Goal: Communication & Community: Answer question/provide support

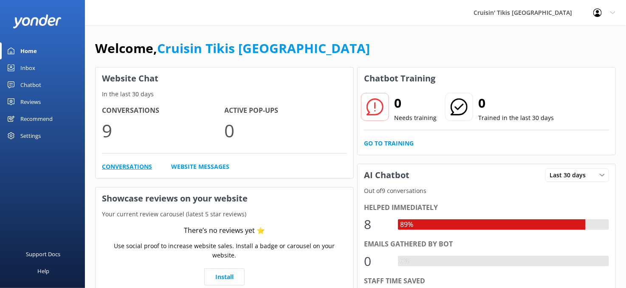
click at [123, 164] on link "Conversations" at bounding box center [127, 166] width 50 height 9
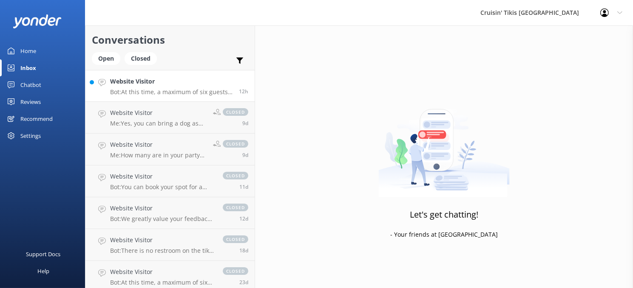
click at [158, 86] on h4 "Website Visitor" at bounding box center [171, 81] width 122 height 9
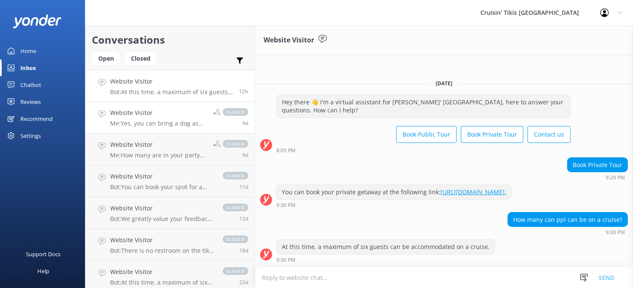
click at [170, 112] on h4 "Website Visitor" at bounding box center [158, 112] width 96 height 9
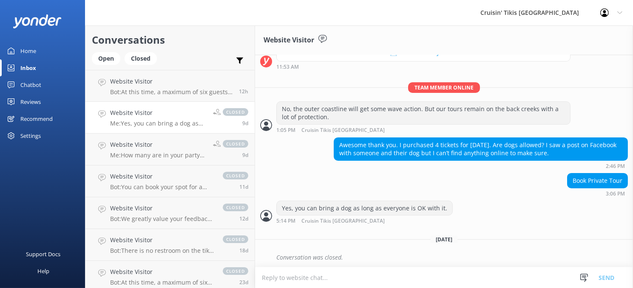
scroll to position [155, 0]
click at [168, 79] on h4 "Website Visitor" at bounding box center [171, 81] width 122 height 9
